Goal: Find specific page/section: Find specific page/section

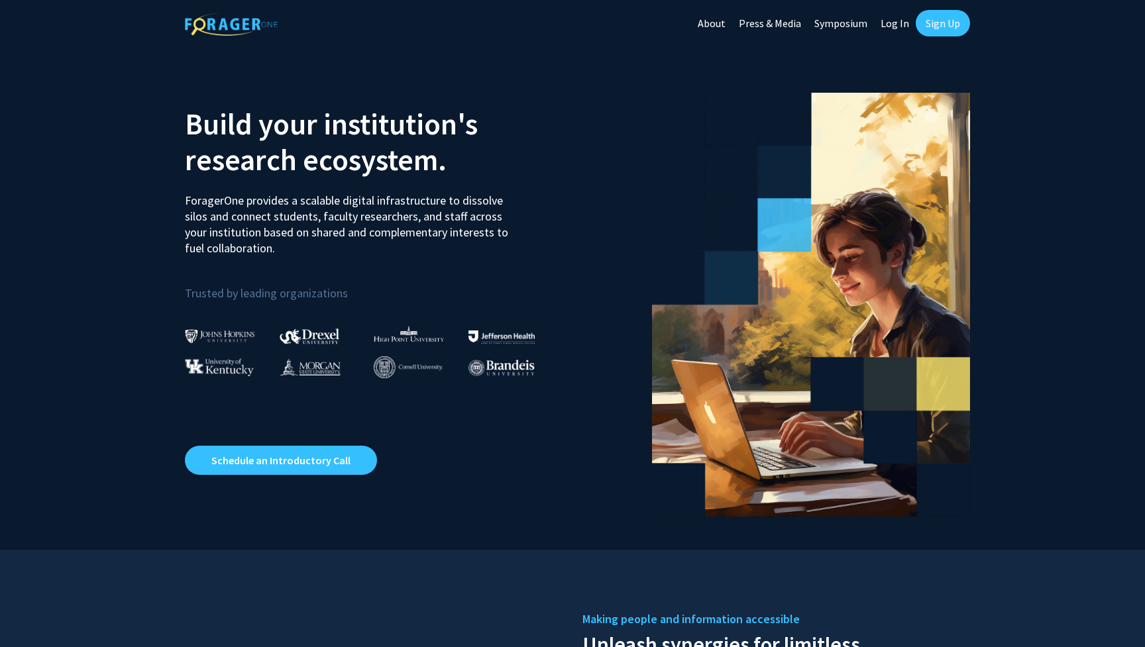
click at [904, 28] on link "Log In" at bounding box center [895, 23] width 42 height 46
select select
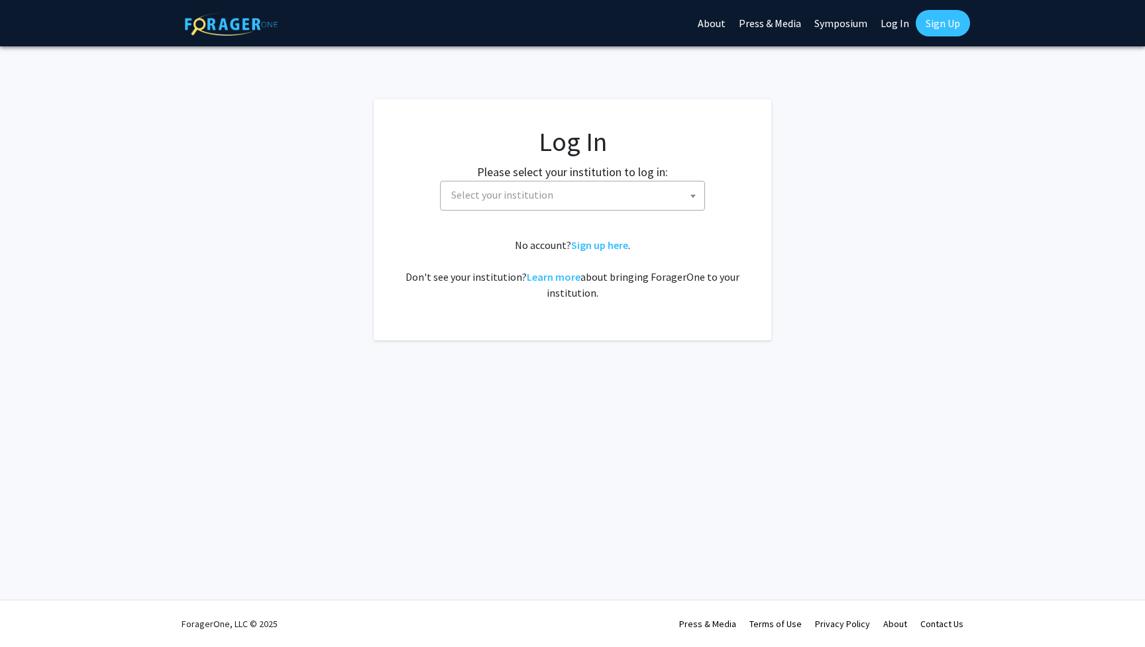
click at [568, 199] on span "Select your institution" at bounding box center [575, 195] width 258 height 27
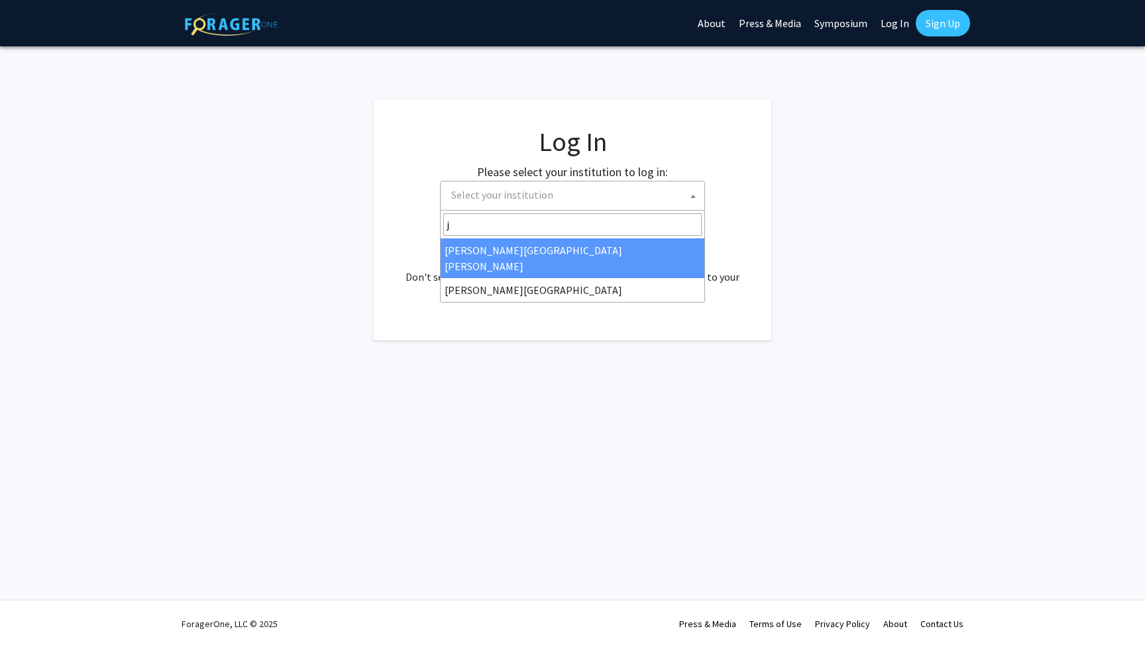
type input "j"
select select "1"
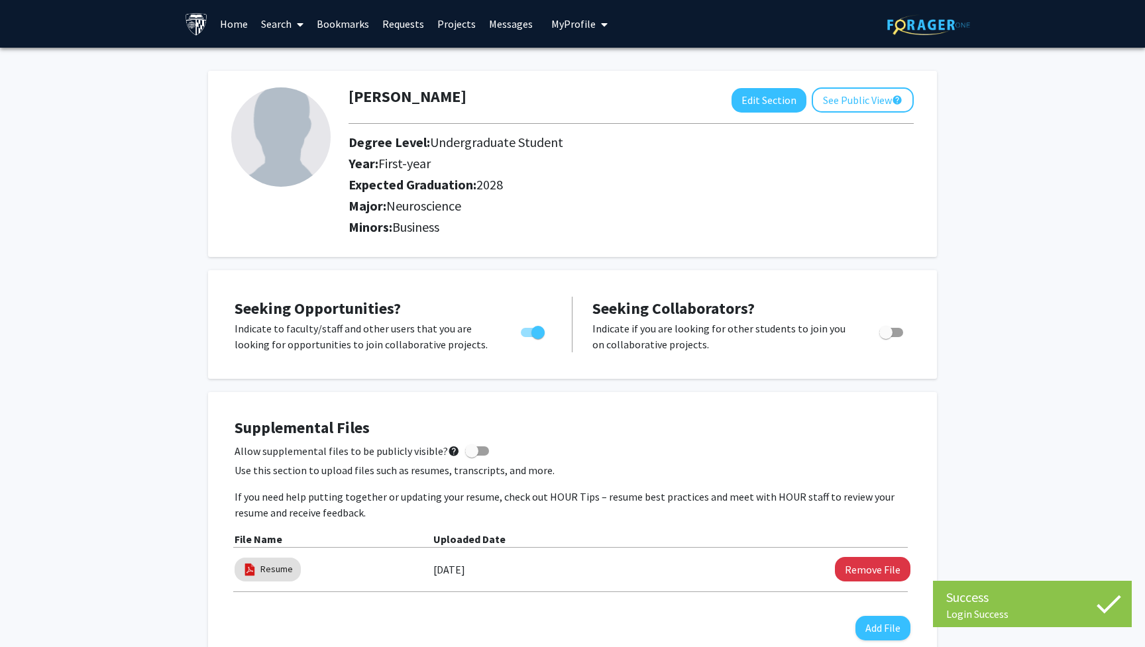
click at [276, 32] on link "Search" at bounding box center [282, 24] width 56 height 46
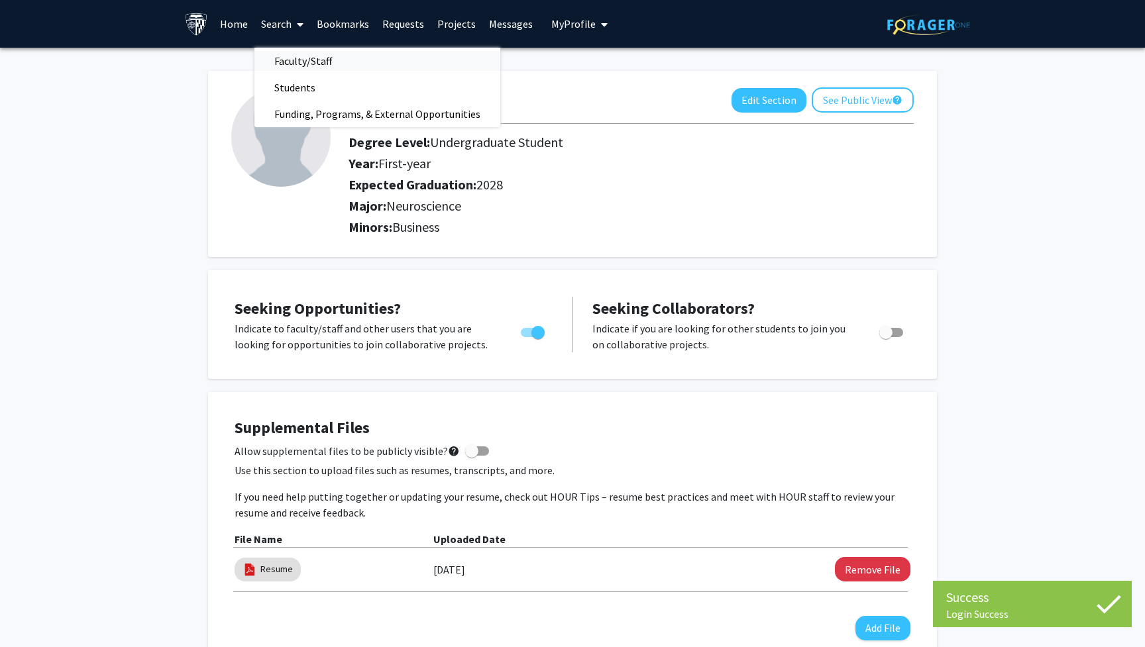
click at [285, 58] on span "Faculty/Staff" at bounding box center [302, 61] width 97 height 27
